Goal: Check status: Check status

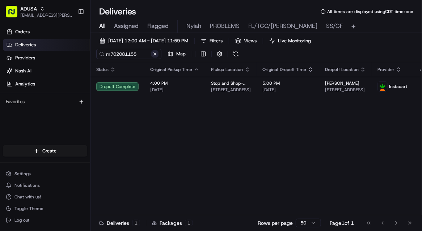
click at [154, 52] on button at bounding box center [154, 53] width 7 height 7
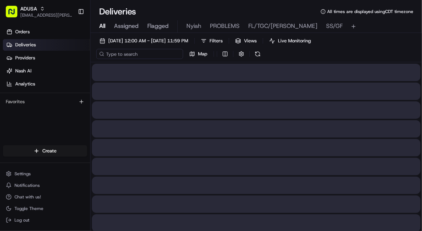
click at [135, 51] on input at bounding box center [139, 54] width 87 height 10
paste input "m701373564"
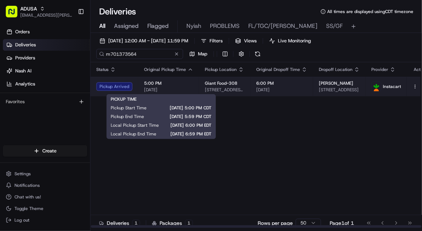
type input "m701373564"
click at [179, 86] on span "5:00 PM" at bounding box center [168, 83] width 49 height 6
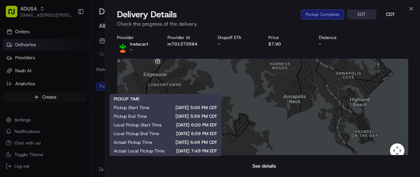
click at [257, 23] on p "Check the progress of the delivery." at bounding box center [263, 23] width 292 height 7
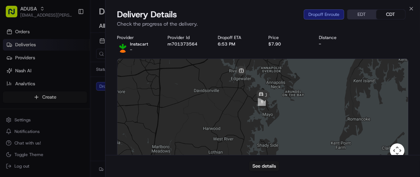
click at [366, 46] on div "Provider Instacart - Provider Id m701373564 Dropoff ETA 6:53 PM Price $7.90 Dis…" at bounding box center [263, 44] width 292 height 18
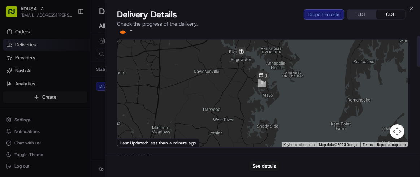
scroll to position [29, 0]
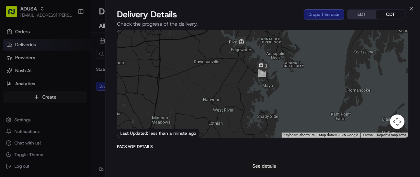
click at [260, 165] on button "See details" at bounding box center [264, 166] width 30 height 10
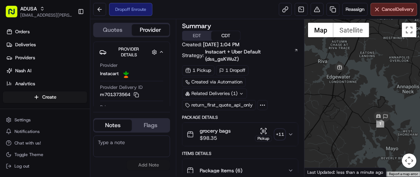
click at [231, 15] on div "Dropoff Enroute Reassign Cancel Delivery" at bounding box center [255, 9] width 330 height 19
click at [102, 9] on button at bounding box center [99, 9] width 13 height 13
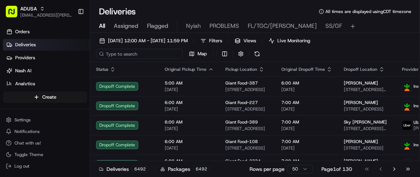
click at [147, 55] on input at bounding box center [139, 54] width 87 height 10
click at [127, 56] on input at bounding box center [139, 54] width 87 height 10
paste input "m701373564"
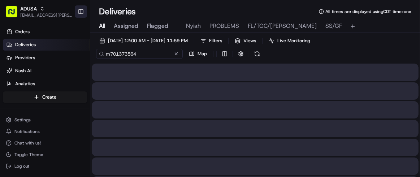
type input "m701373564"
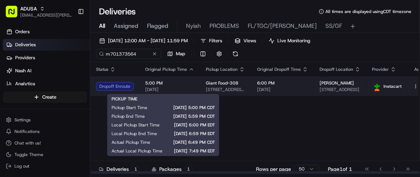
click at [192, 85] on span "5:00 PM" at bounding box center [169, 83] width 49 height 6
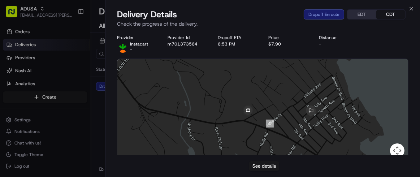
drag, startPoint x: 277, startPoint y: 127, endPoint x: 274, endPoint y: 105, distance: 21.5
click at [274, 105] on div at bounding box center [262, 113] width 291 height 108
